Goal: Task Accomplishment & Management: Manage account settings

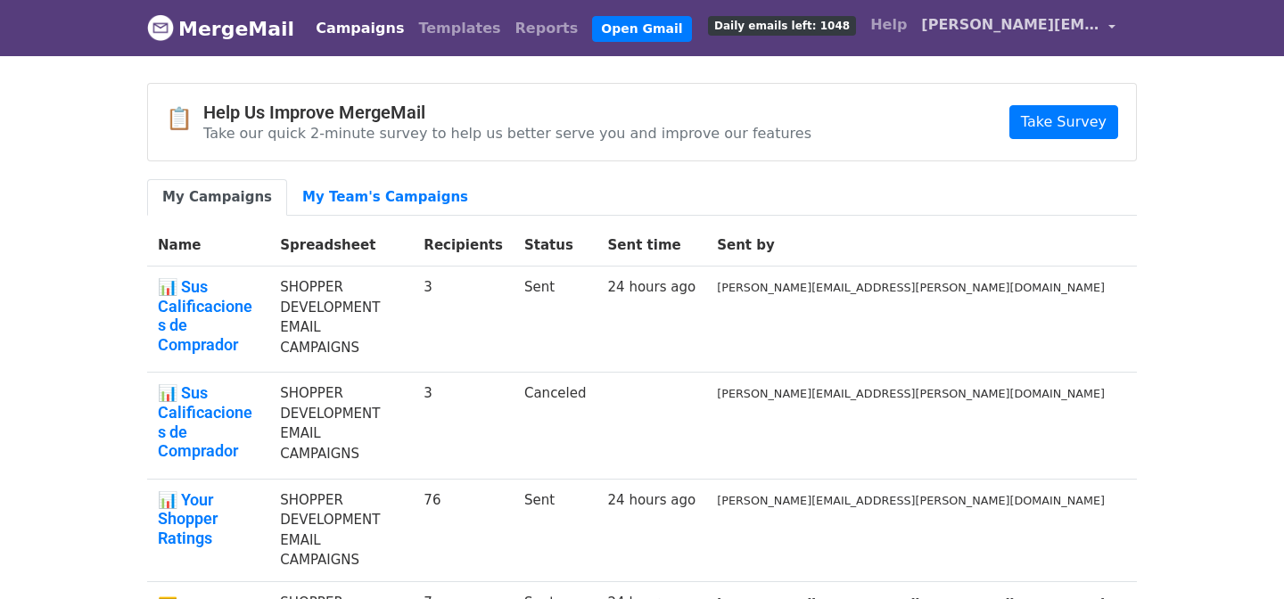
click at [1106, 20] on link "[PERSON_NAME][EMAIL_ADDRESS][PERSON_NAME][DOMAIN_NAME]" at bounding box center [1018, 28] width 209 height 42
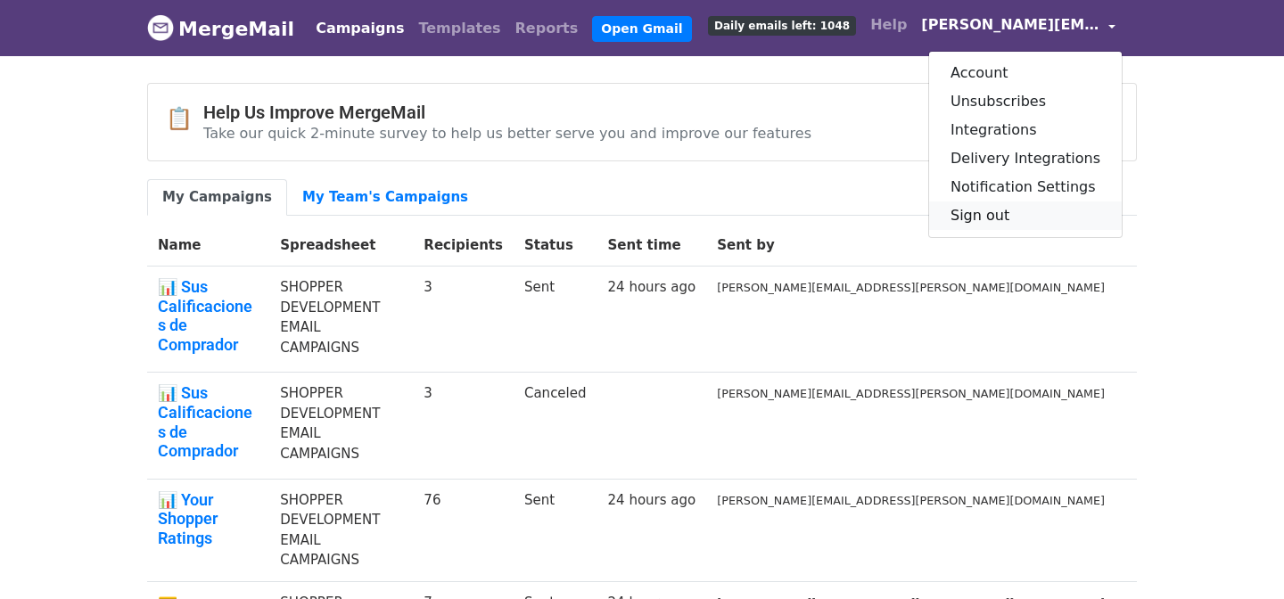
click at [992, 210] on link "Sign out" at bounding box center [1025, 216] width 193 height 29
